Goal: Task Accomplishment & Management: Use online tool/utility

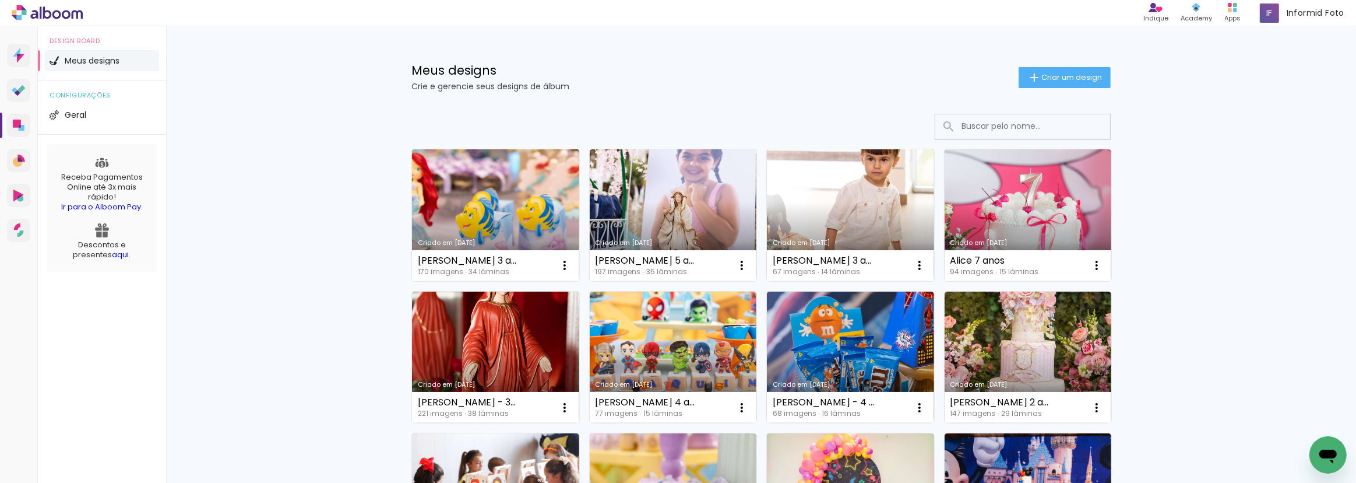
click at [530, 235] on link "Criado em [DATE]" at bounding box center [495, 215] width 167 height 132
